Goal: Information Seeking & Learning: Compare options

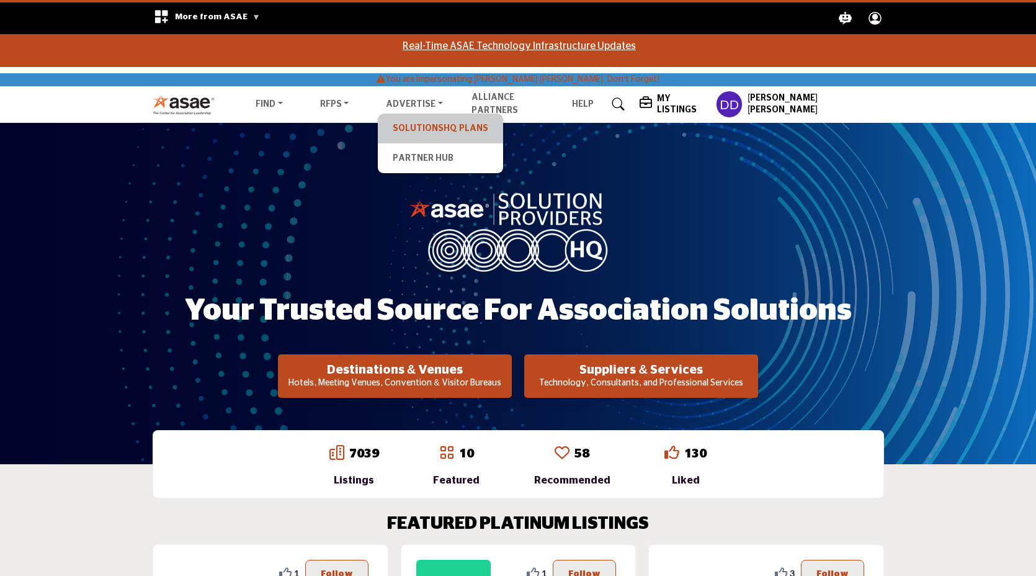
click at [428, 127] on link "SolutionsHQ Plans" at bounding box center [440, 128] width 113 height 17
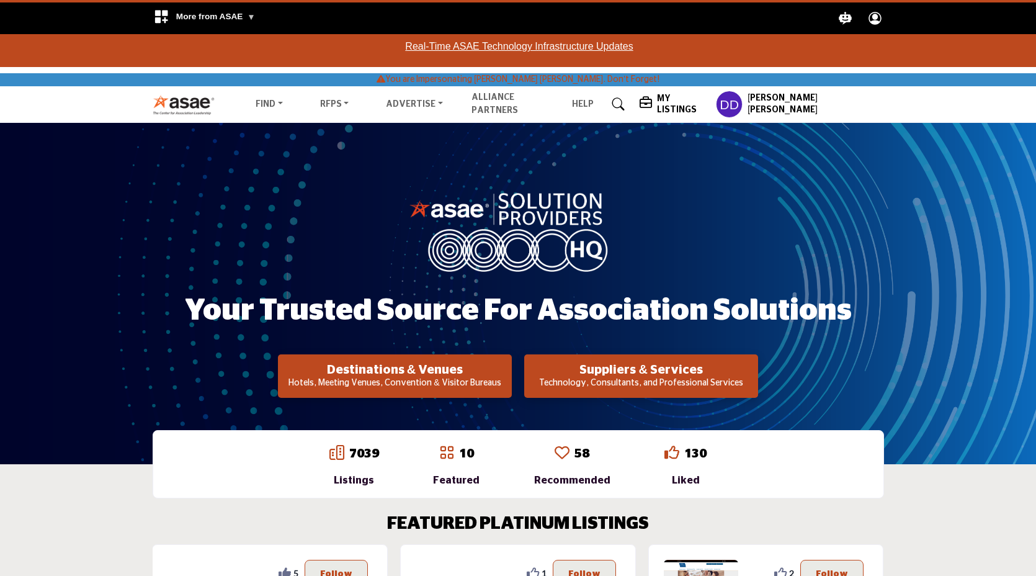
click at [853, 105] on h5 "[PERSON_NAME] [PERSON_NAME]" at bounding box center [816, 104] width 136 height 24
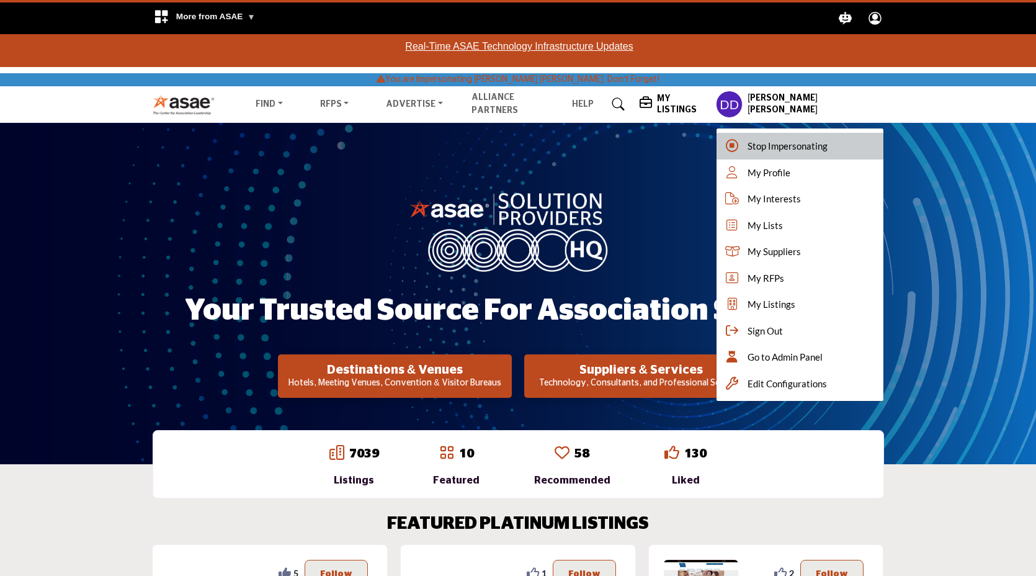
click at [798, 144] on div "Stop Impersonating" at bounding box center [800, 146] width 166 height 27
click at [0, 0] on div at bounding box center [0, 0] width 0 height 0
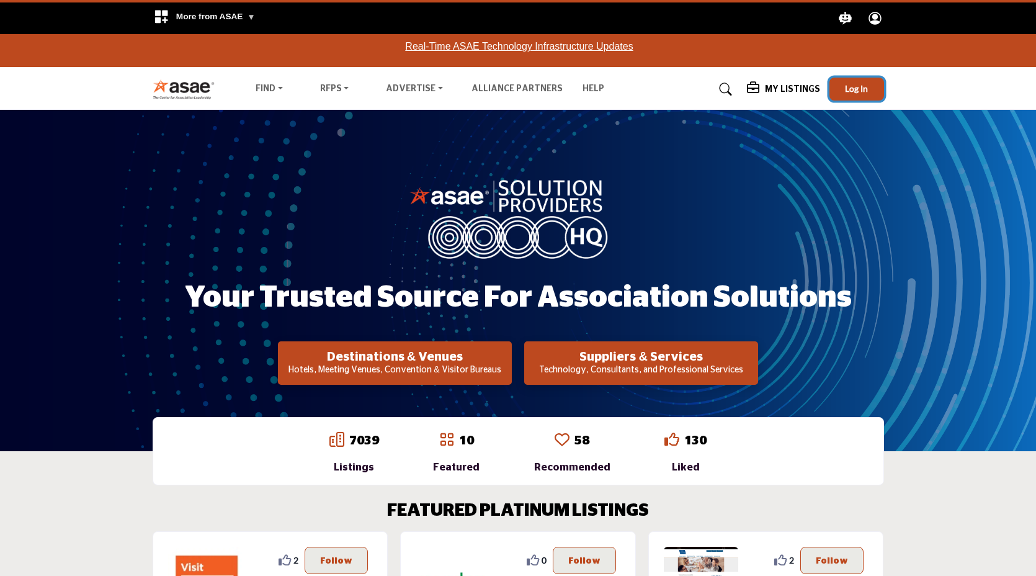
click at [851, 90] on span "Log In" at bounding box center [856, 88] width 23 height 11
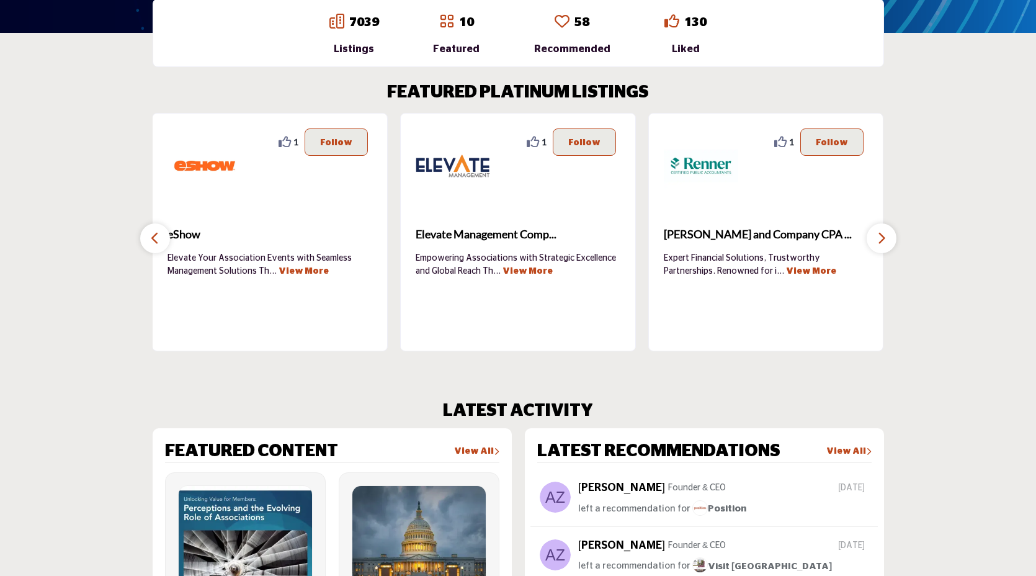
scroll to position [413, 0]
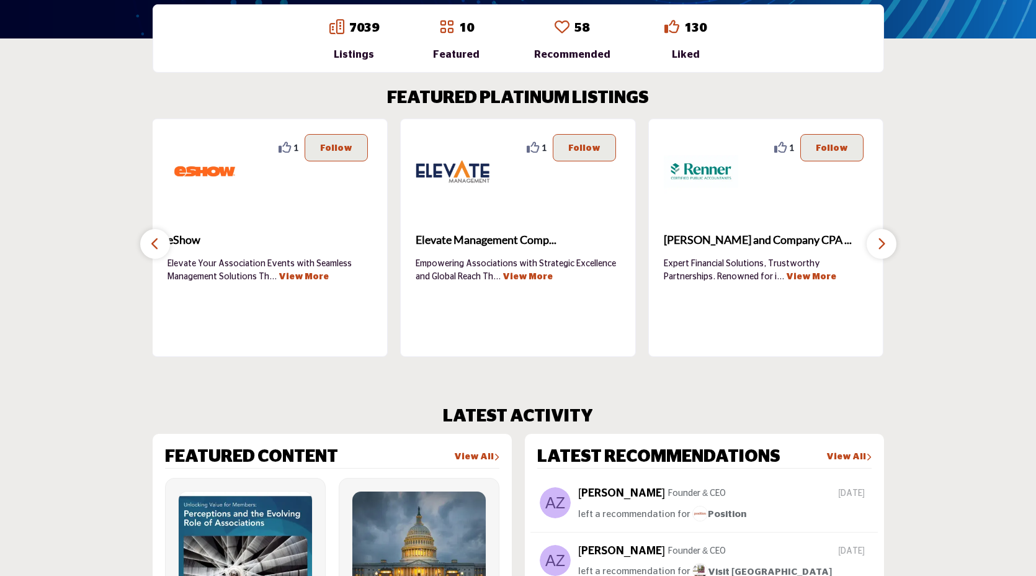
click at [882, 241] on icon "button" at bounding box center [882, 244] width 10 height 16
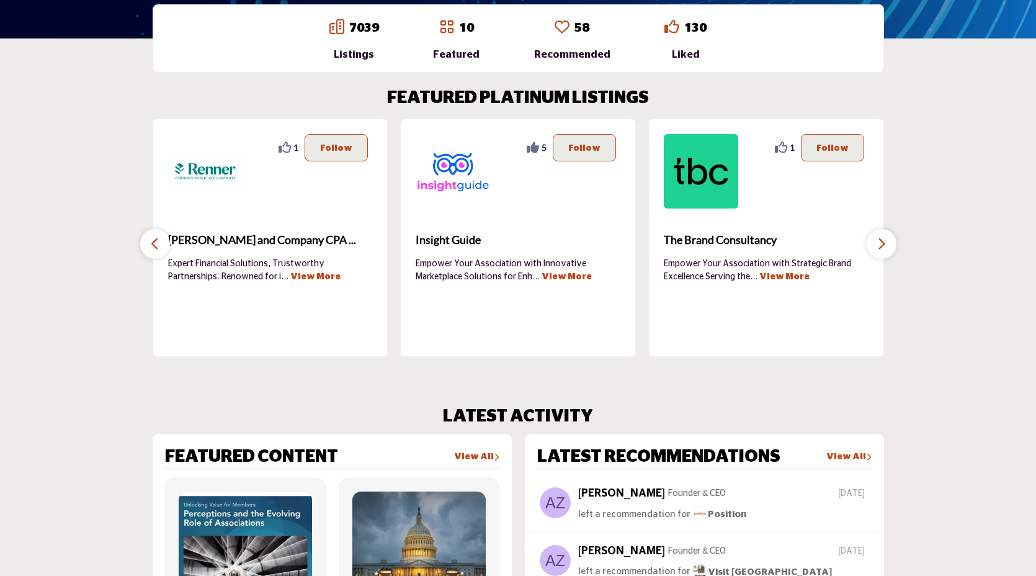
scroll to position [0, 0]
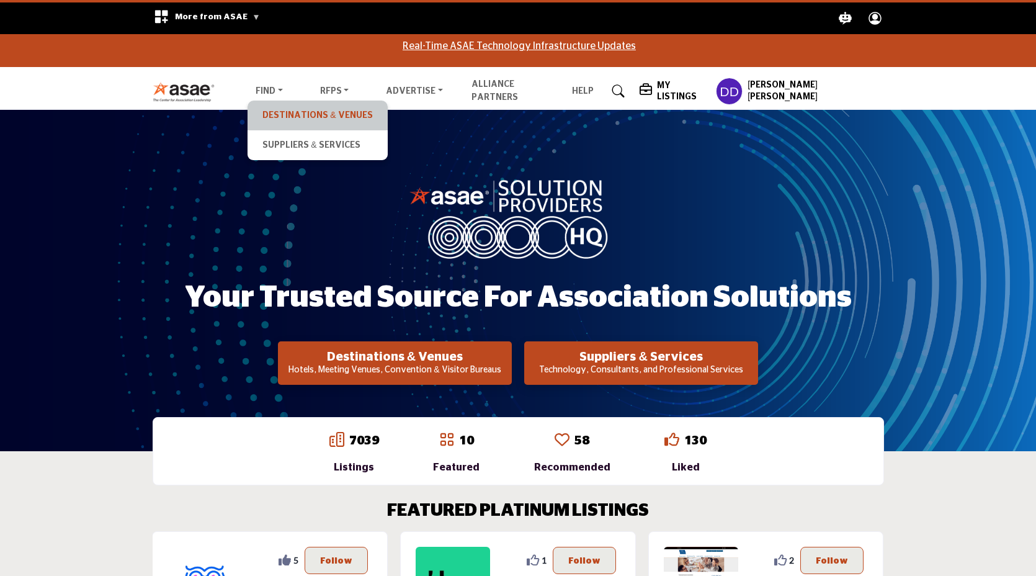
click at [284, 107] on link "Destinations & Venues" at bounding box center [317, 115] width 127 height 17
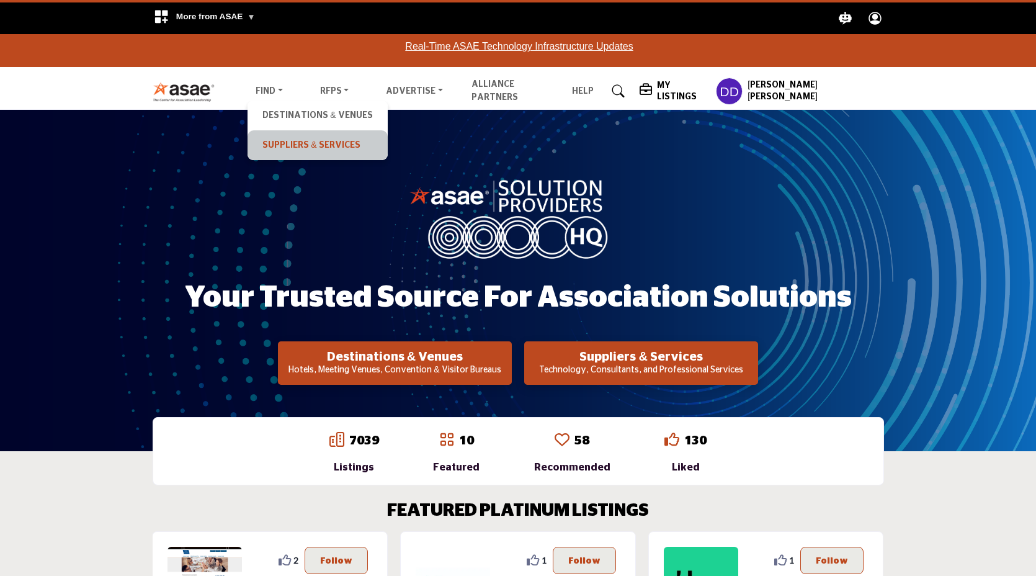
click at [284, 143] on link "Suppliers & Services" at bounding box center [317, 145] width 127 height 17
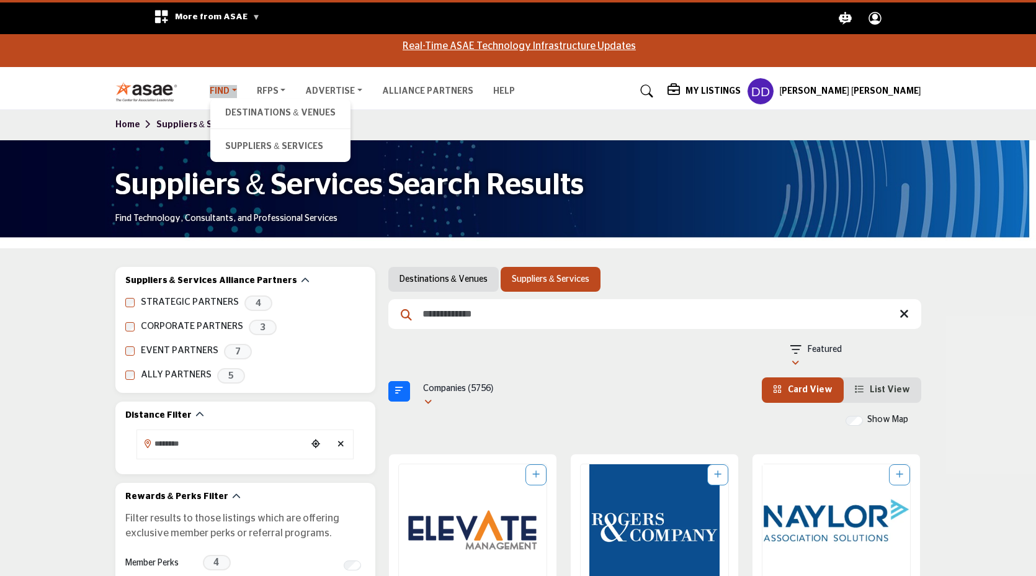
click at [234, 93] on link "Find" at bounding box center [223, 91] width 27 height 13
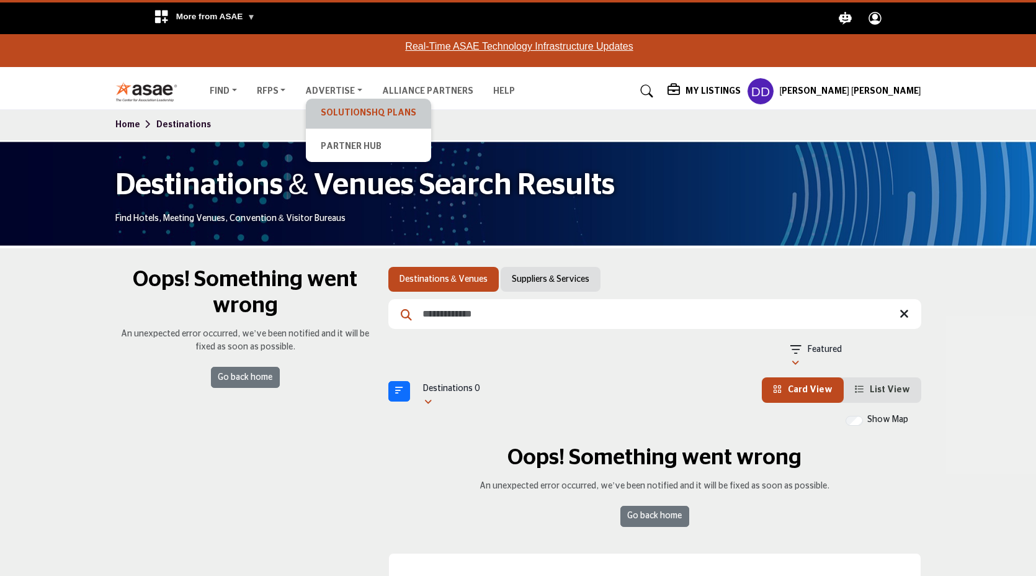
click at [323, 107] on link "SolutionsHQ Plans" at bounding box center [368, 113] width 113 height 17
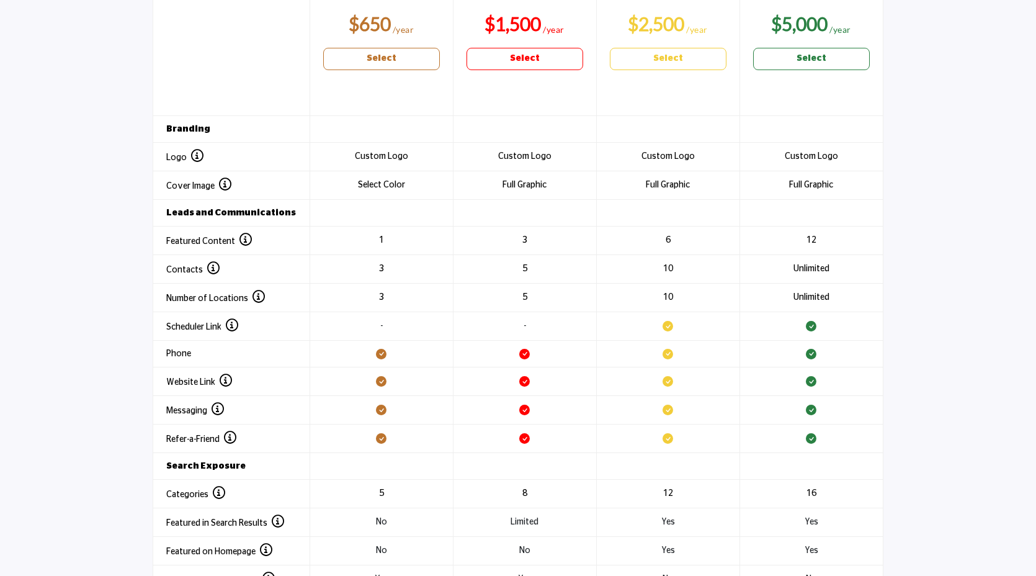
scroll to position [1577, 0]
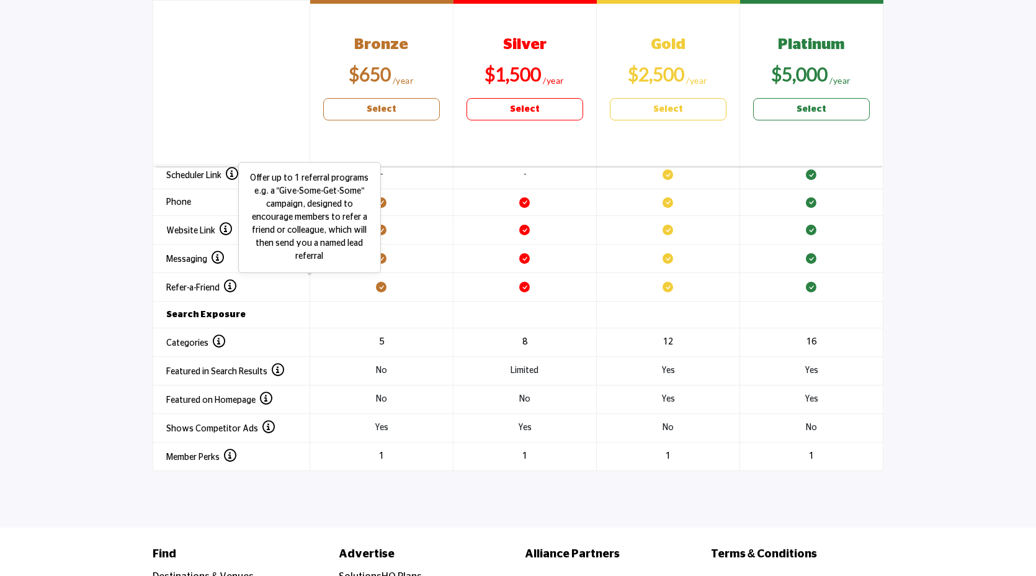
click at [338, 223] on p "Offer up to 1 referral programs e.g. a "Give-Some-Get-Some" campaign, designed …" at bounding box center [309, 217] width 129 height 91
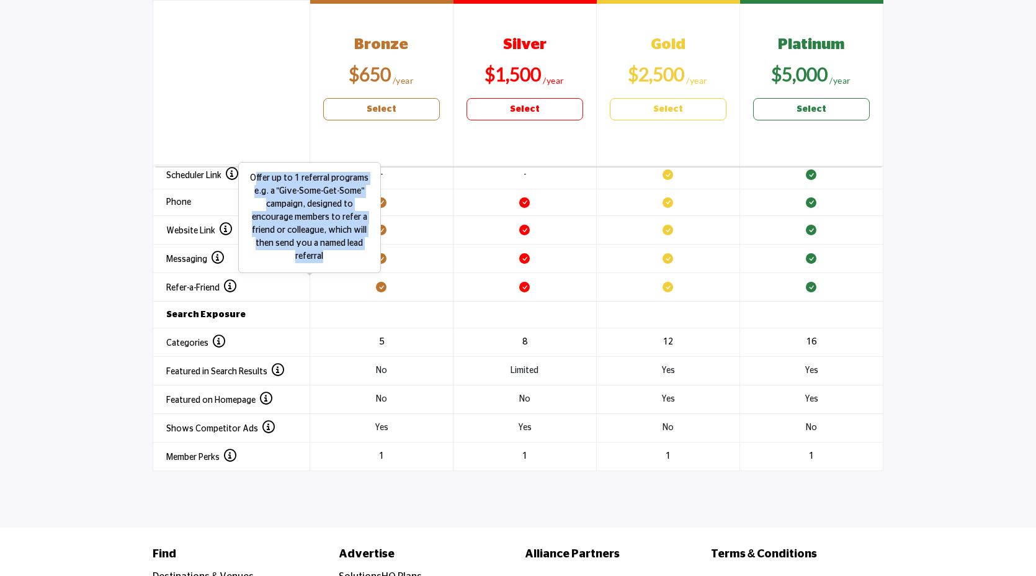
click at [338, 223] on p "Offer up to 1 referral programs e.g. a "Give-Some-Get-Some" campaign, designed …" at bounding box center [309, 217] width 129 height 91
